Goal: Transaction & Acquisition: Purchase product/service

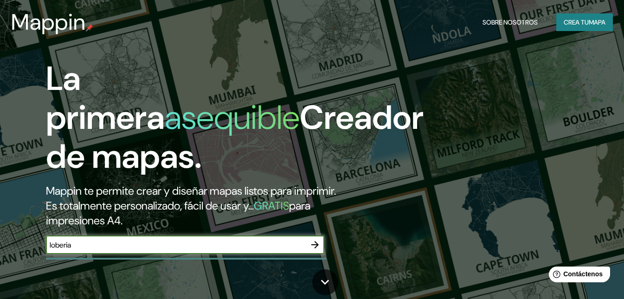
type input "loberia"
click at [319, 250] on icon "button" at bounding box center [314, 244] width 11 height 11
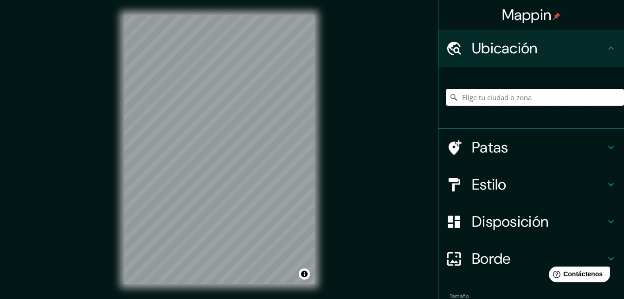
click at [486, 96] on input "Elige tu ciudad o zona" at bounding box center [535, 97] width 178 height 17
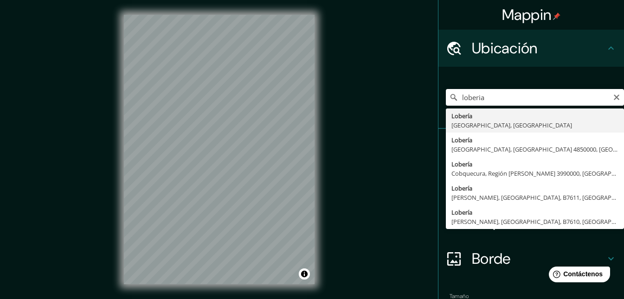
type input "Lobería, [GEOGRAPHIC_DATA], [GEOGRAPHIC_DATA]"
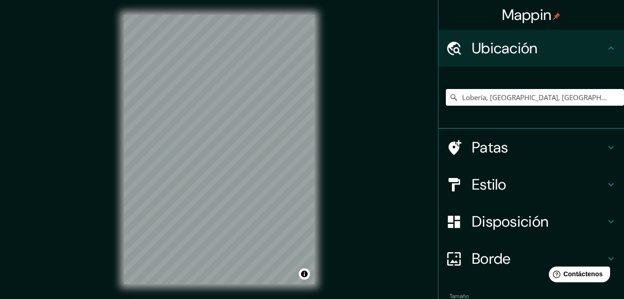
click at [531, 189] on h4 "Estilo" at bounding box center [539, 184] width 134 height 19
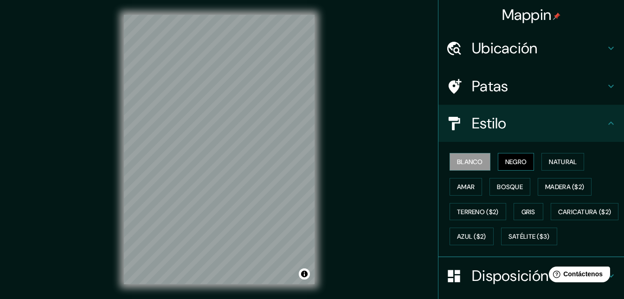
click at [516, 159] on font "Negro" at bounding box center [516, 162] width 22 height 8
click at [473, 185] on button "Amar" at bounding box center [465, 187] width 32 height 18
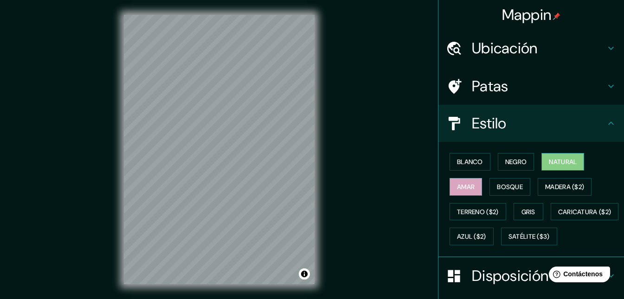
click at [560, 162] on font "Natural" at bounding box center [563, 162] width 28 height 8
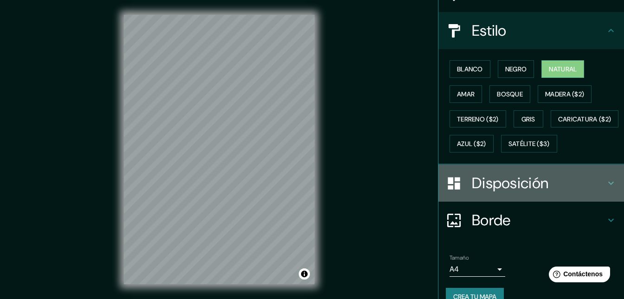
click at [510, 202] on div "Disposición" at bounding box center [531, 183] width 186 height 37
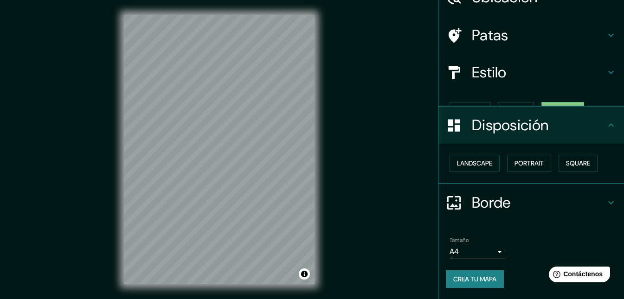
scroll to position [35, 0]
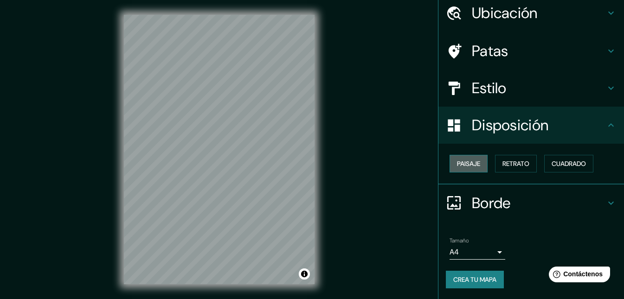
click at [476, 166] on button "Paisaje" at bounding box center [468, 164] width 38 height 18
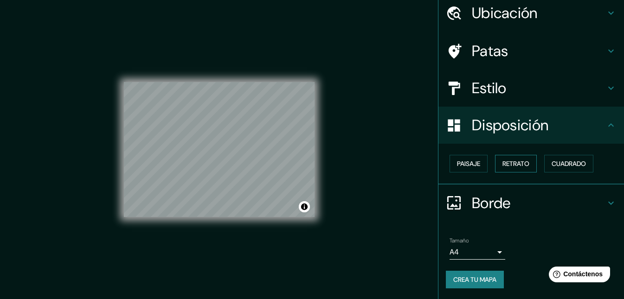
click at [505, 167] on font "Retrato" at bounding box center [515, 164] width 27 height 8
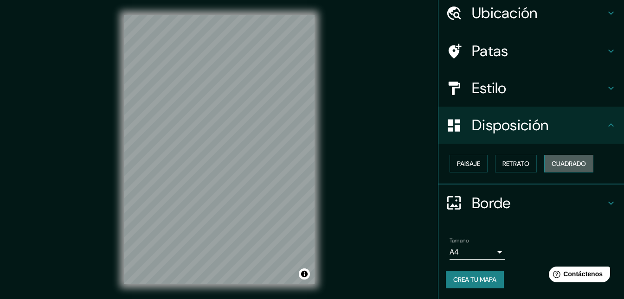
click at [558, 163] on font "Cuadrado" at bounding box center [568, 164] width 34 height 8
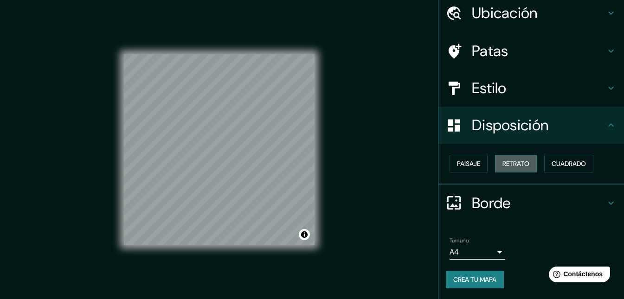
click at [522, 163] on font "Retrato" at bounding box center [515, 164] width 27 height 8
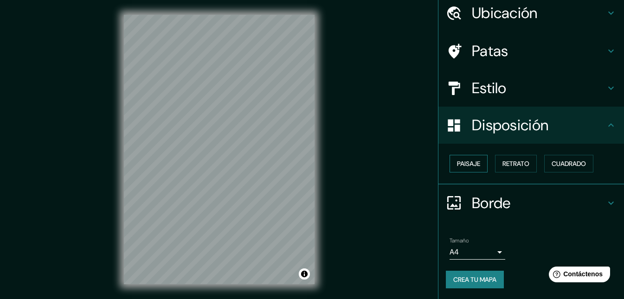
click at [479, 161] on button "Paisaje" at bounding box center [468, 164] width 38 height 18
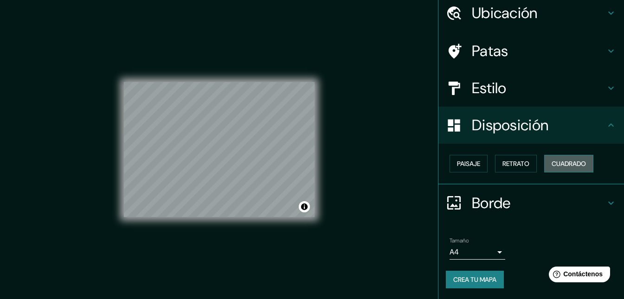
click at [570, 160] on font "Cuadrado" at bounding box center [568, 164] width 34 height 8
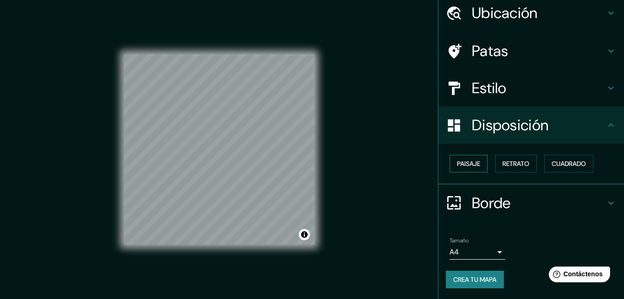
click at [459, 161] on font "Paisaje" at bounding box center [468, 164] width 23 height 8
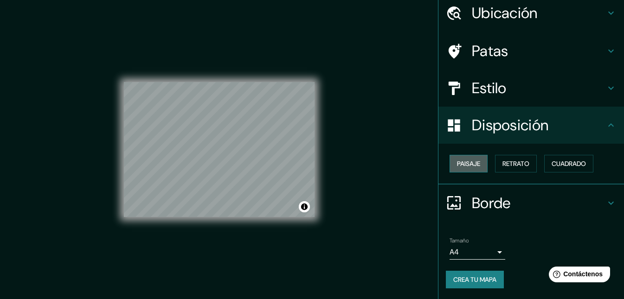
click at [462, 161] on font "Paisaje" at bounding box center [468, 164] width 23 height 8
click at [525, 166] on button "Retrato" at bounding box center [516, 164] width 42 height 18
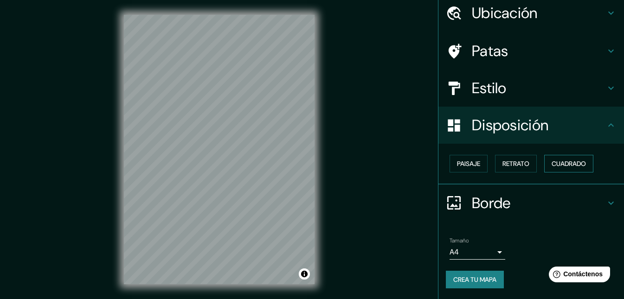
click at [551, 160] on font "Cuadrado" at bounding box center [568, 164] width 34 height 8
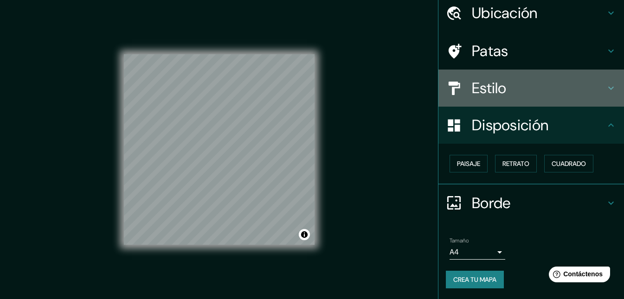
click at [525, 91] on h4 "Estilo" at bounding box center [539, 88] width 134 height 19
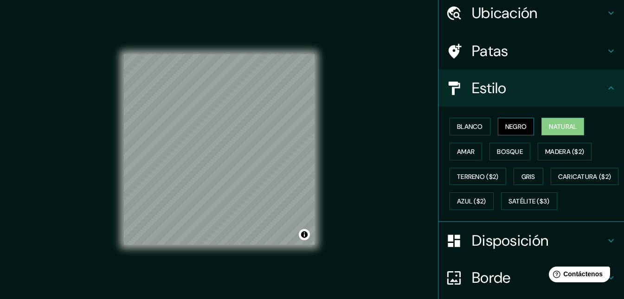
click at [512, 121] on font "Negro" at bounding box center [516, 127] width 22 height 12
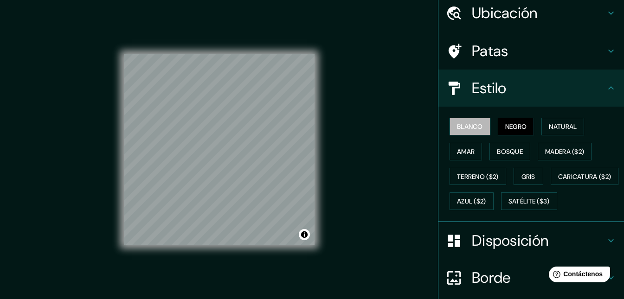
click at [469, 121] on font "Blanco" at bounding box center [470, 127] width 26 height 12
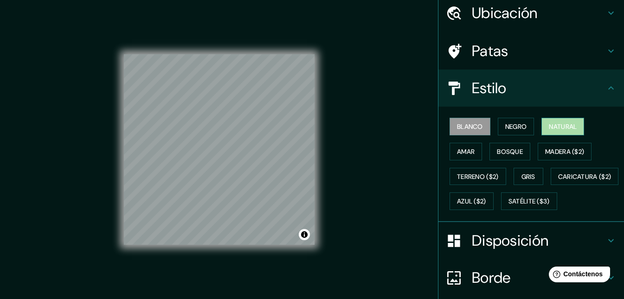
click at [549, 124] on font "Natural" at bounding box center [563, 126] width 28 height 8
